Goal: Task Accomplishment & Management: Manage account settings

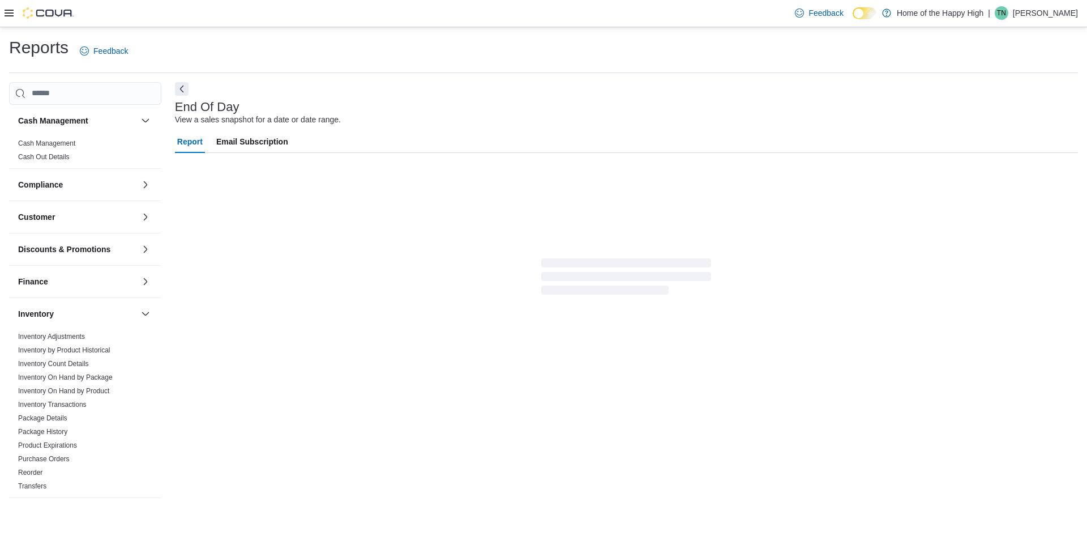
click at [1060, 13] on p "Tammy Neff" at bounding box center [1045, 13] width 65 height 14
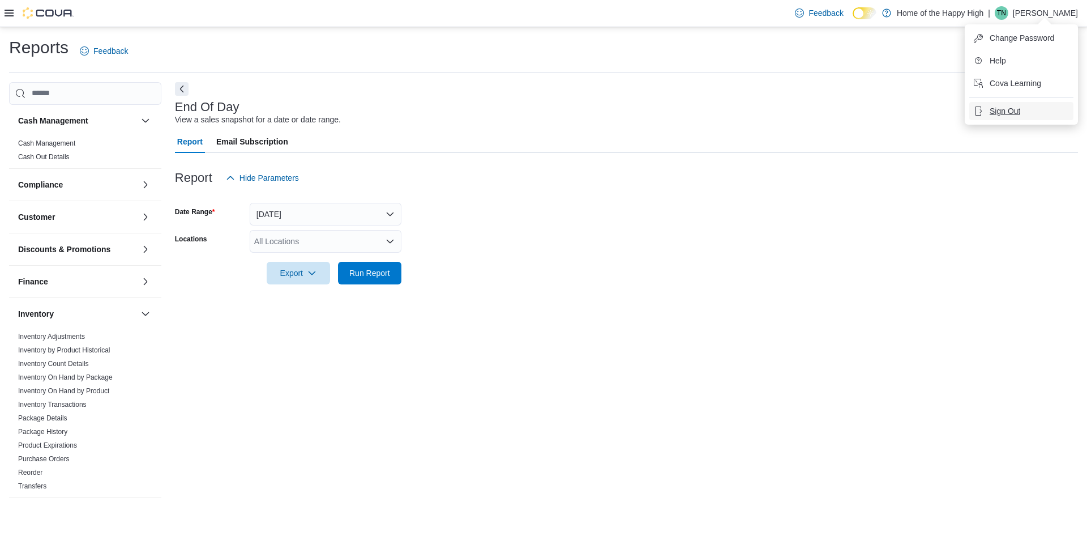
click at [997, 112] on span "Sign Out" at bounding box center [1005, 110] width 31 height 11
